Goal: Information Seeking & Learning: Learn about a topic

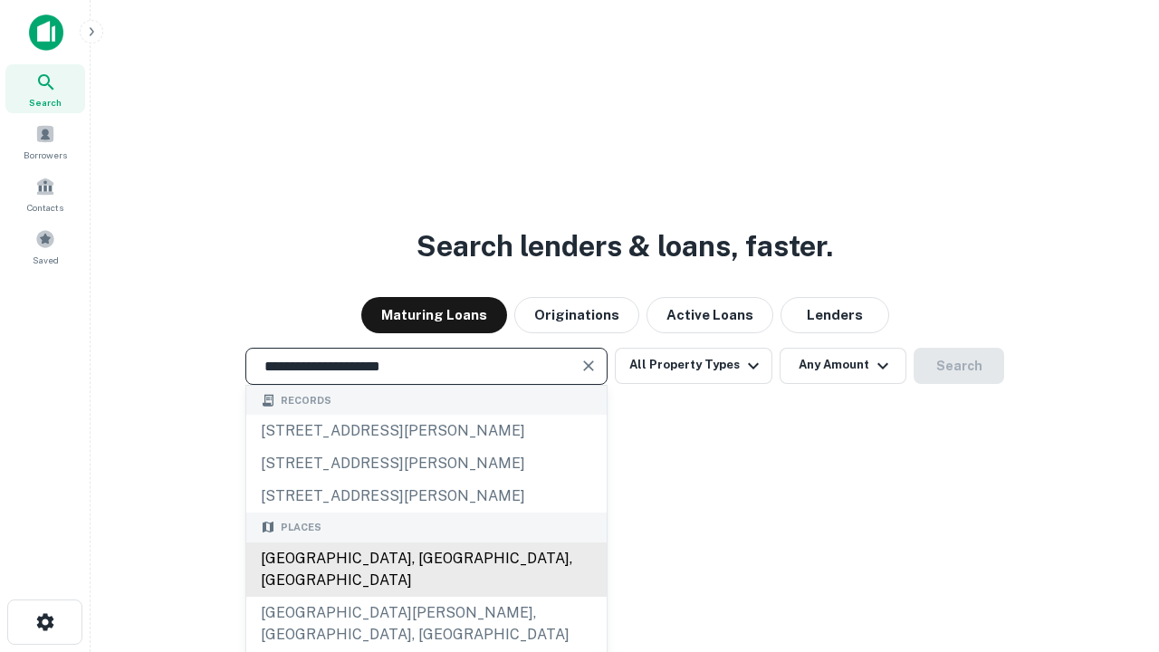
click at [425, 596] on div "[GEOGRAPHIC_DATA], [GEOGRAPHIC_DATA], [GEOGRAPHIC_DATA]" at bounding box center [426, 569] width 360 height 54
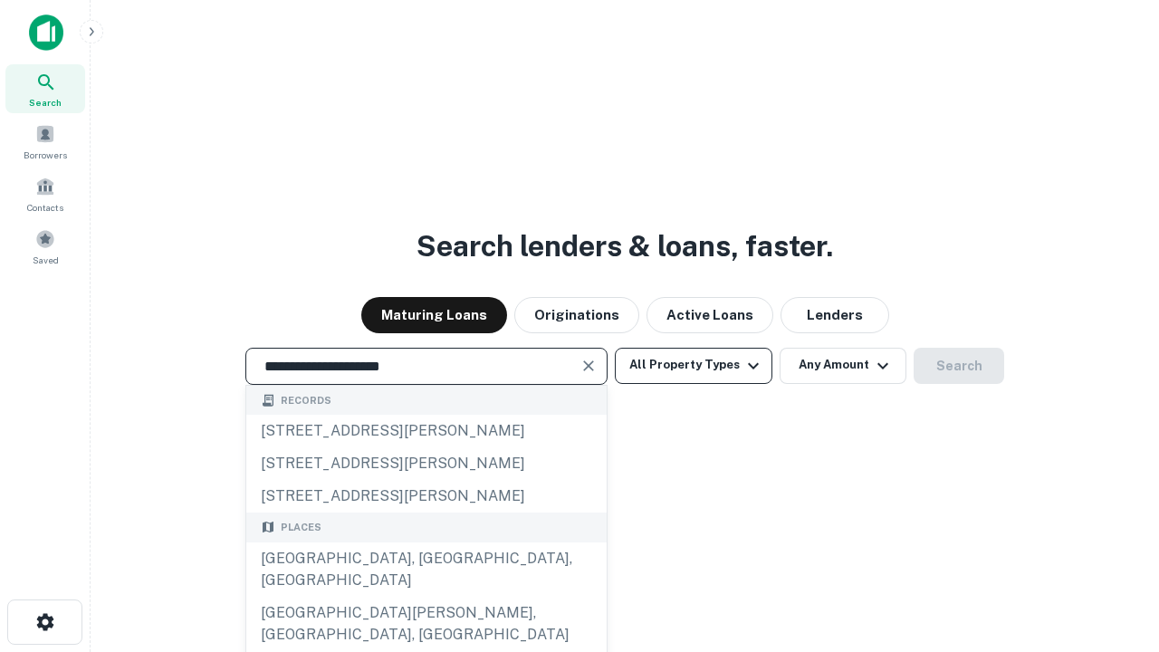
click at [693, 365] on button "All Property Types" at bounding box center [693, 366] width 157 height 36
type input "**********"
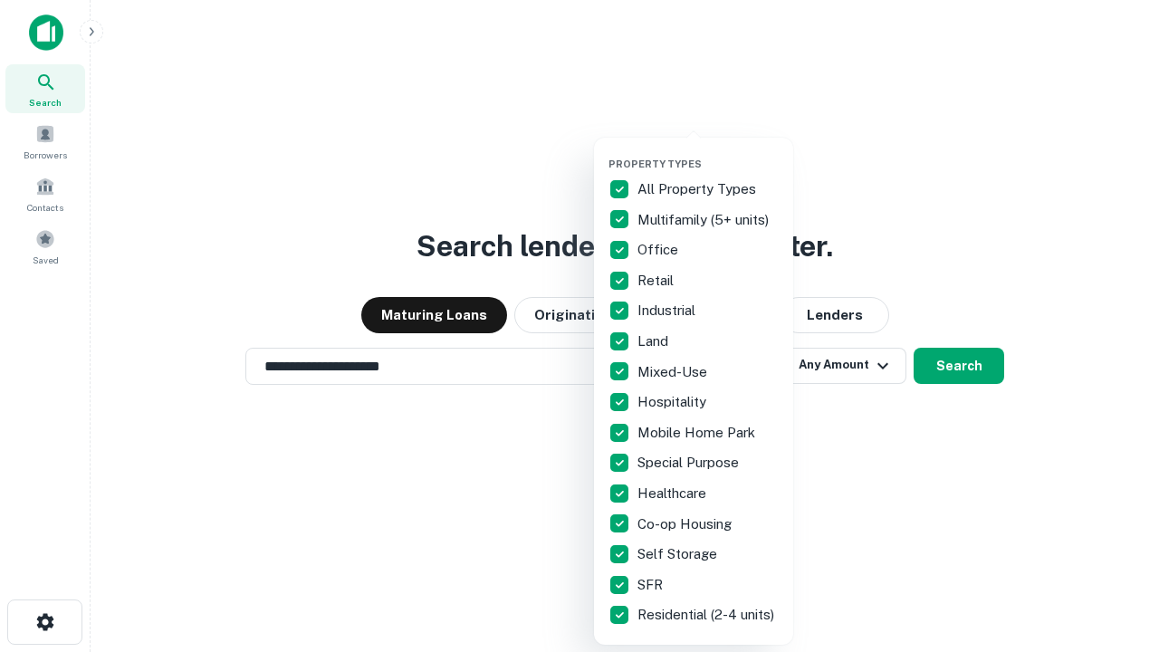
click at [708, 152] on button "button" at bounding box center [707, 152] width 199 height 1
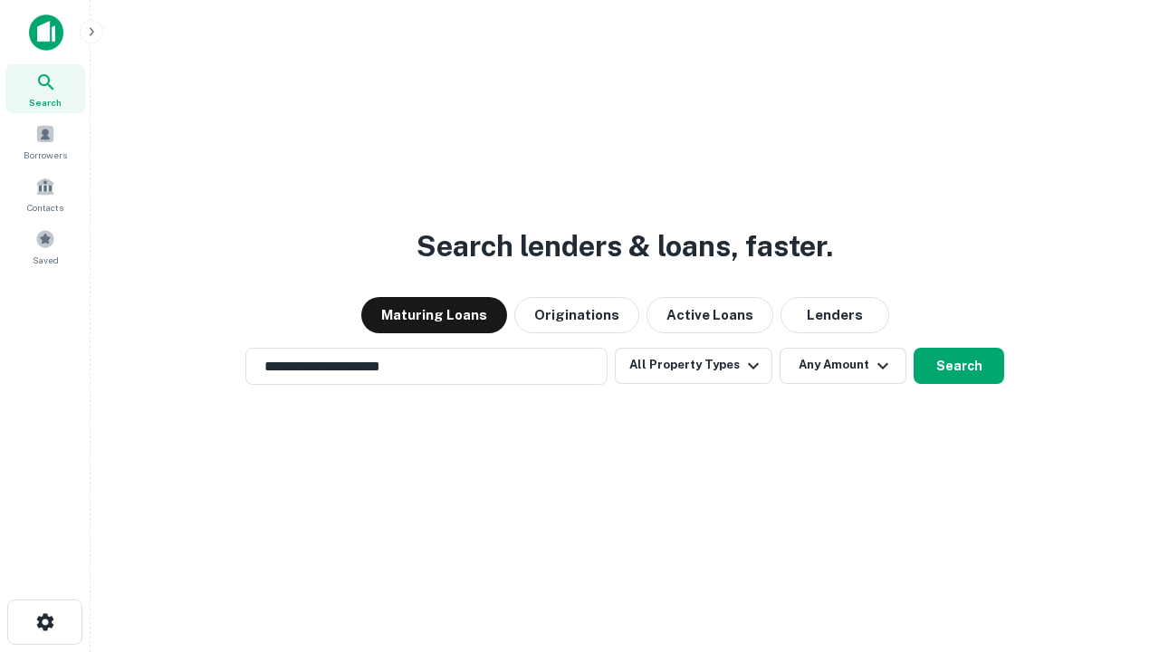
scroll to position [11, 218]
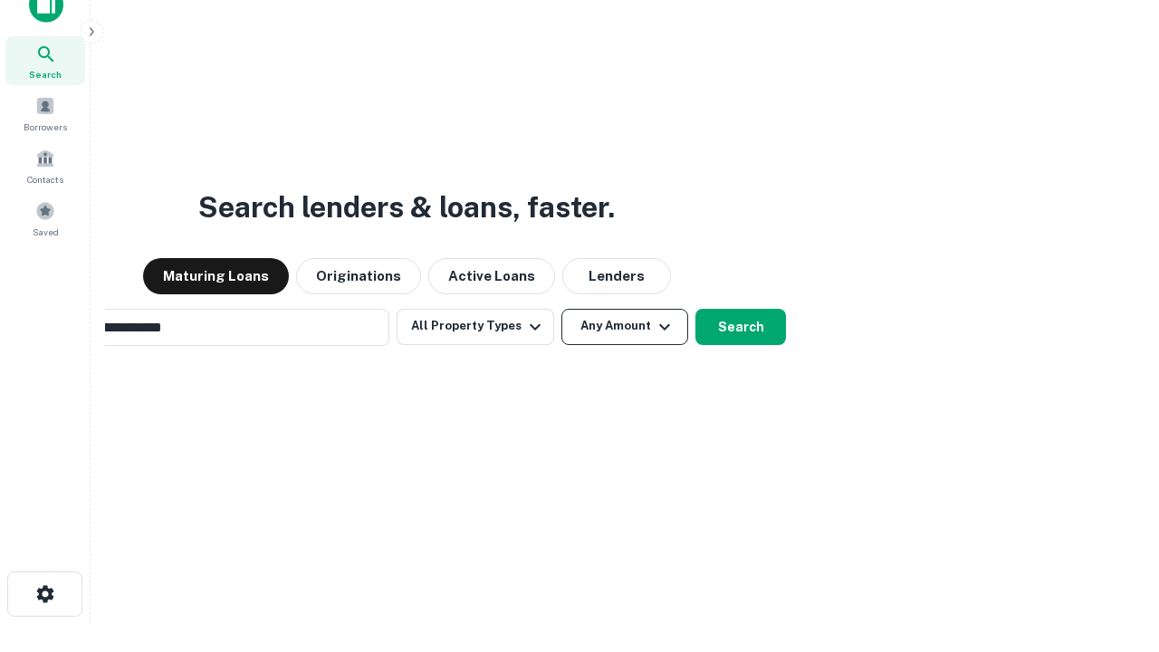
click at [561, 309] on button "Any Amount" at bounding box center [624, 327] width 127 height 36
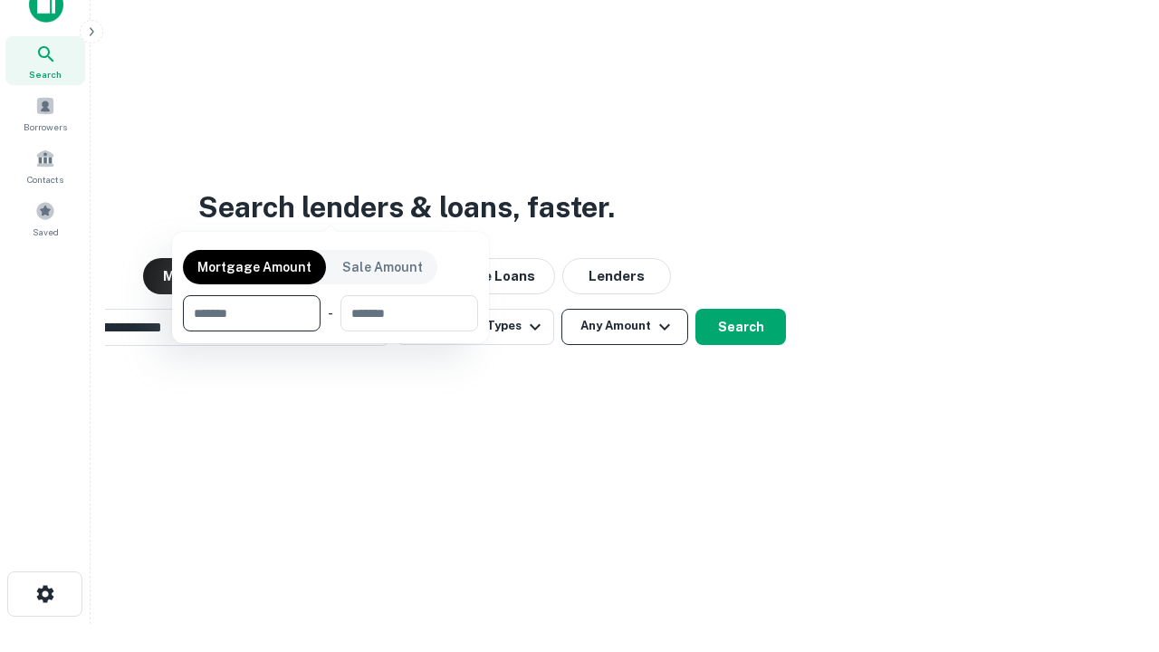
scroll to position [29, 0]
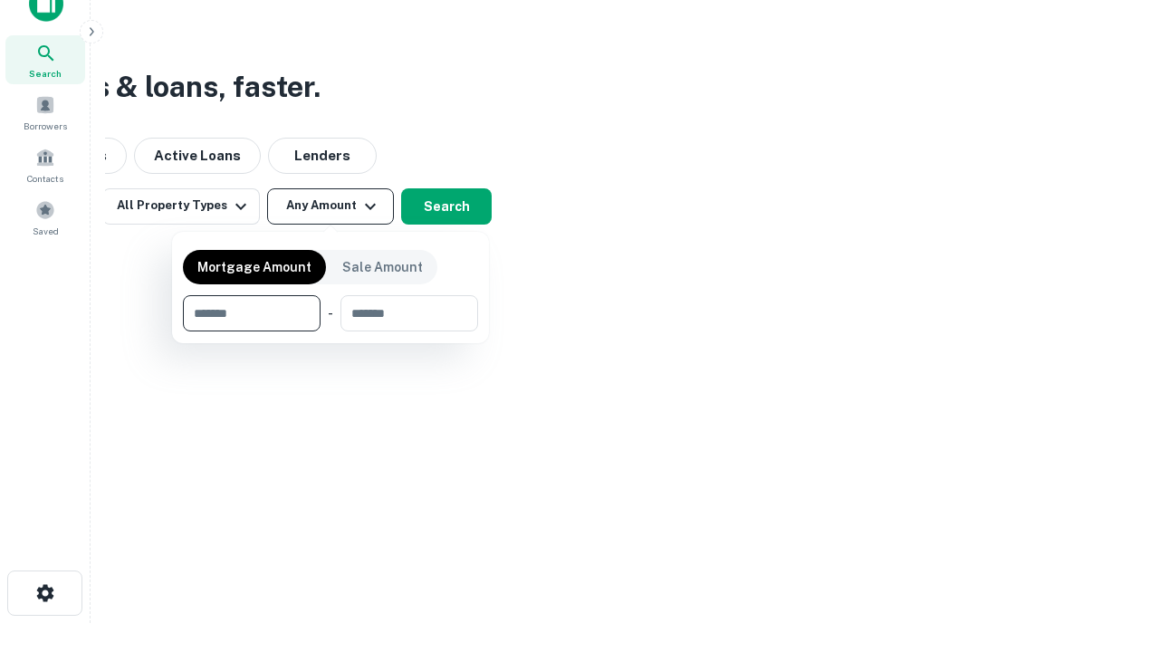
type input "*******"
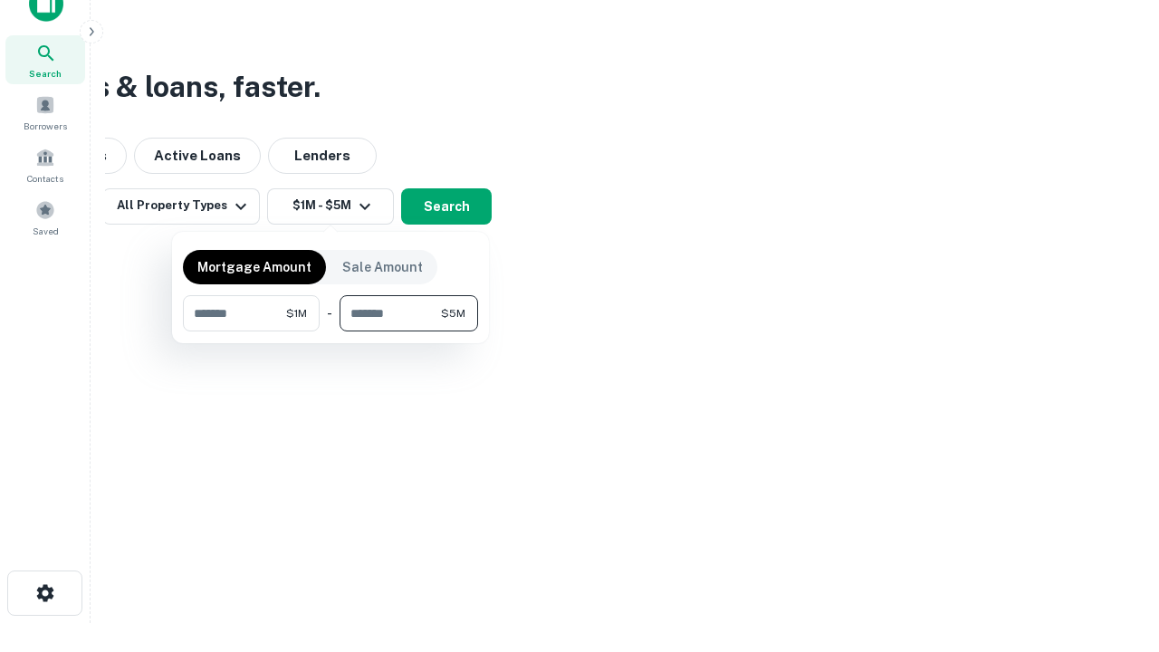
type input "*******"
click at [330, 331] on button "button" at bounding box center [330, 331] width 295 height 1
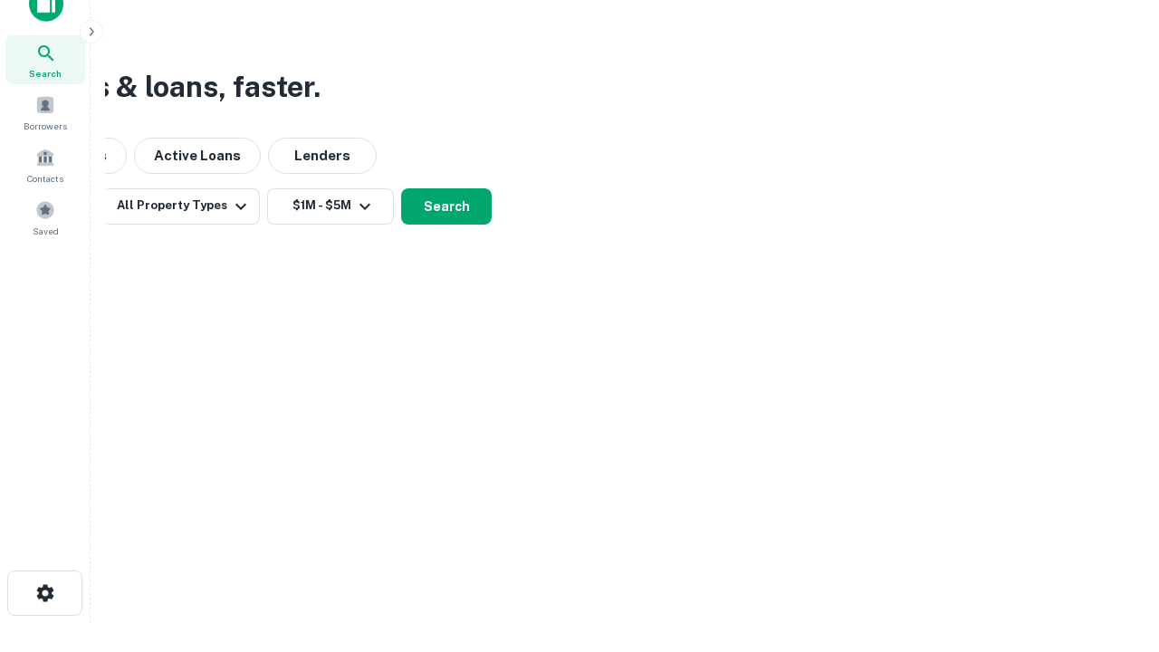
scroll to position [11, 334]
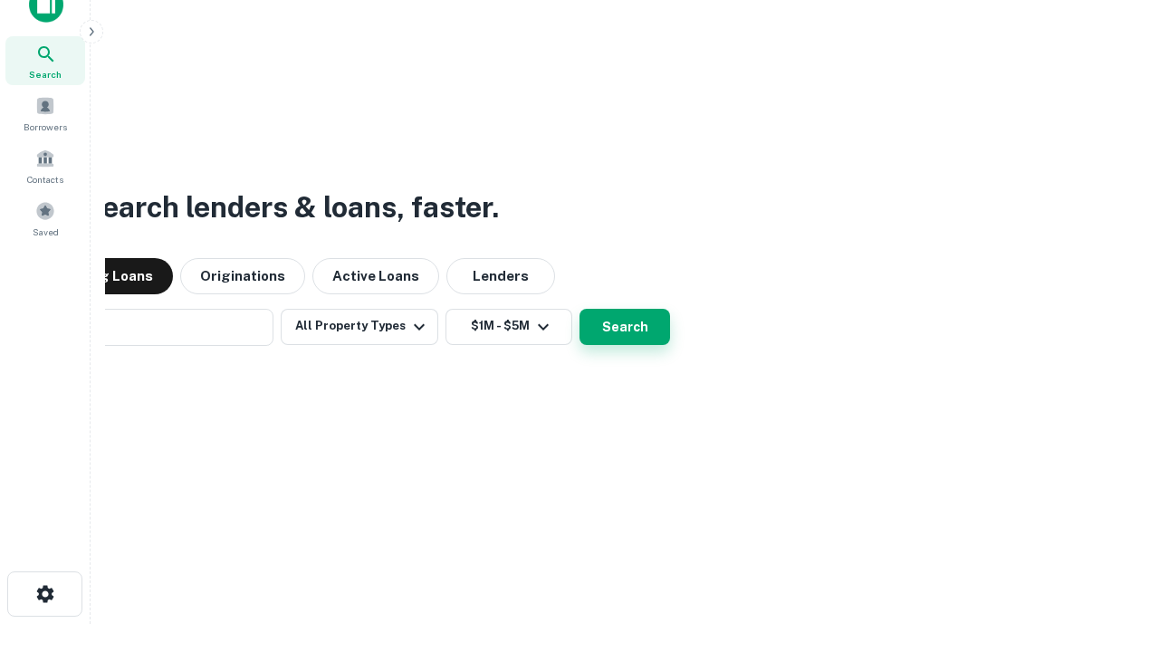
click at [579, 309] on button "Search" at bounding box center [624, 327] width 91 height 36
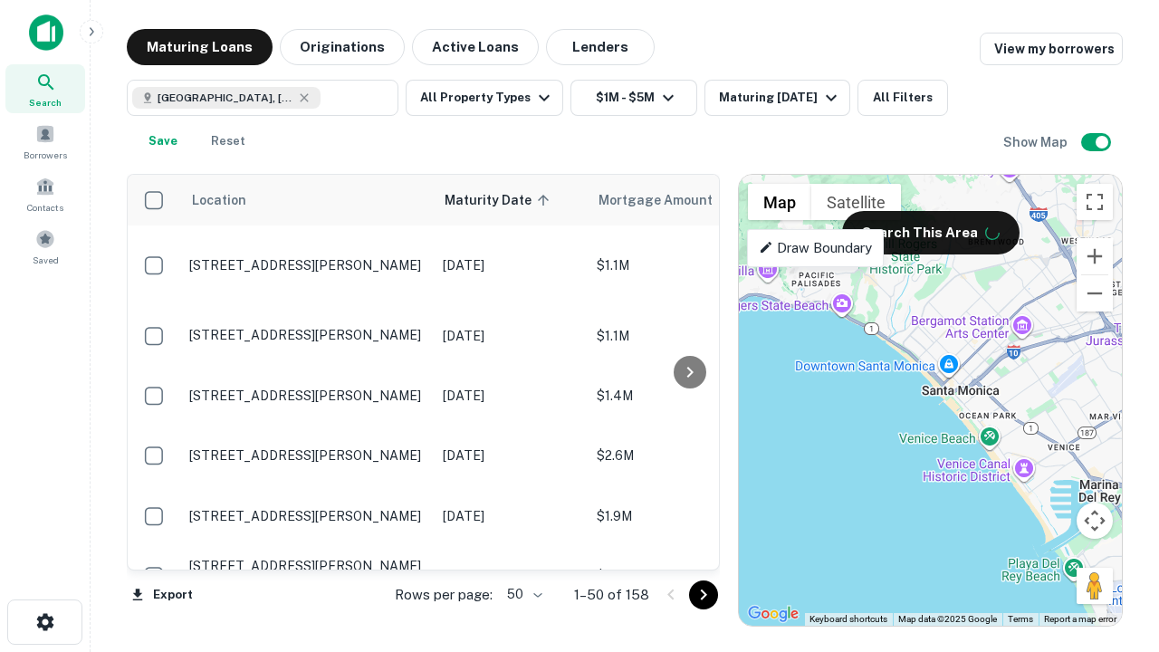
click at [521, 594] on body "Search Borrowers Contacts Saved Maturing Loans Originations Active Loans Lender…" at bounding box center [579, 326] width 1159 height 652
click at [522, 549] on li "25" at bounding box center [522, 548] width 52 height 33
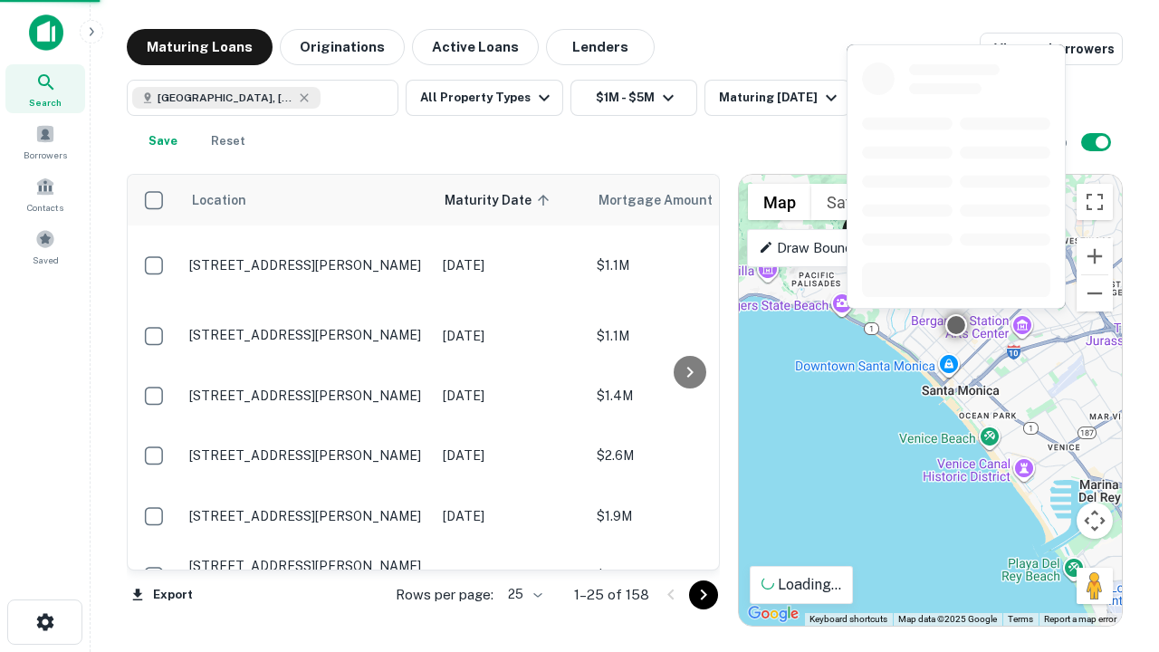
click at [702, 594] on icon "Go to next page" at bounding box center [703, 595] width 22 height 22
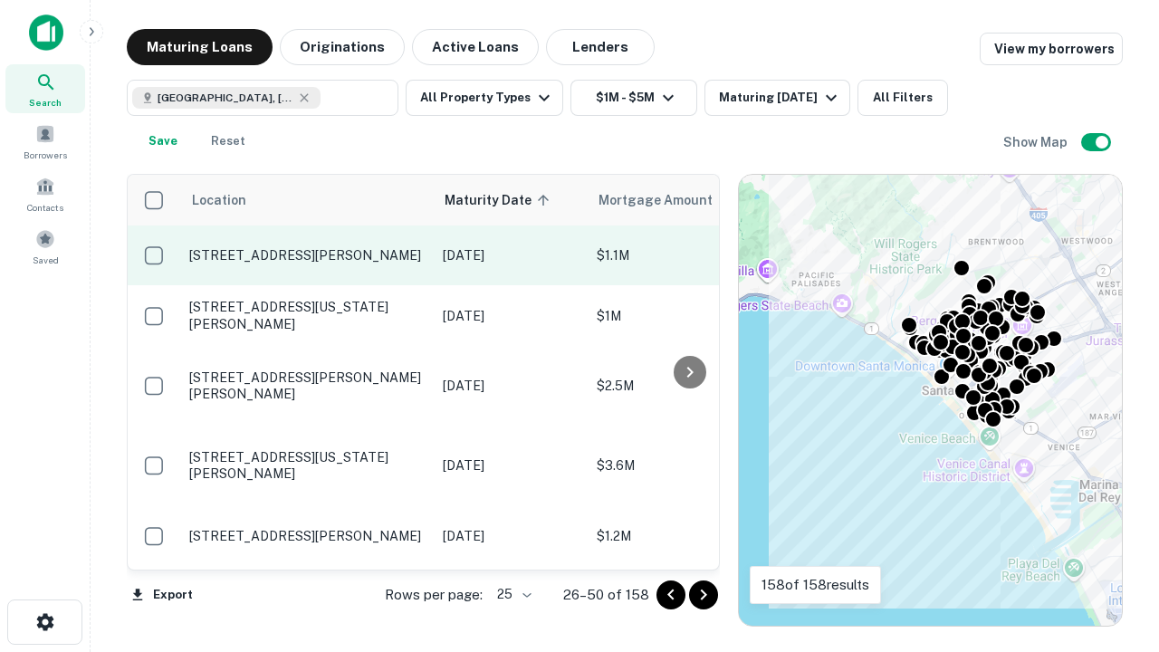
click at [307, 255] on p "[STREET_ADDRESS][PERSON_NAME]" at bounding box center [306, 255] width 235 height 16
